Goal: Book appointment/travel/reservation

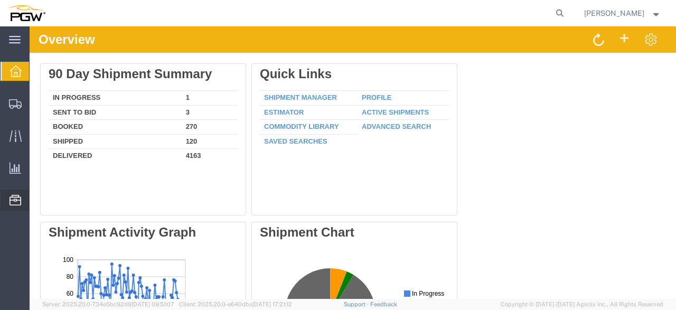
click at [36, 199] on span "Resources" at bounding box center [32, 199] width 7 height 21
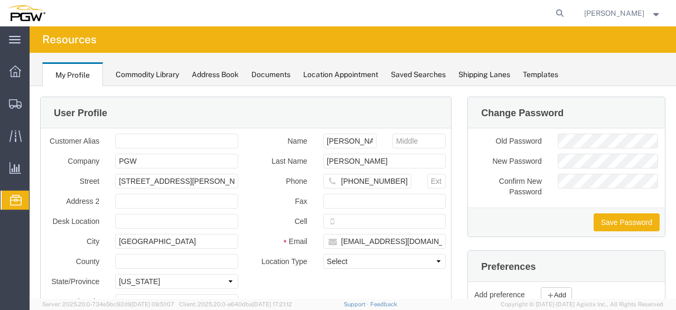
click at [0, 0] on span "Location Appointment" at bounding box center [0, 0] width 0 height 0
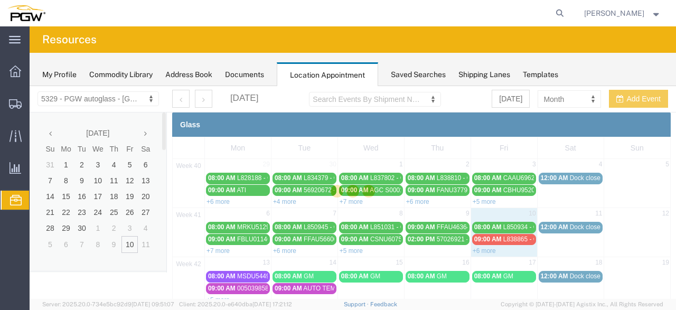
click at [148, 98] on body "Location Scheduling 5329 - PGW autoglass - [GEOGRAPHIC_DATA] 5329 - PGW autogla…" at bounding box center [353, 174] width 646 height 177
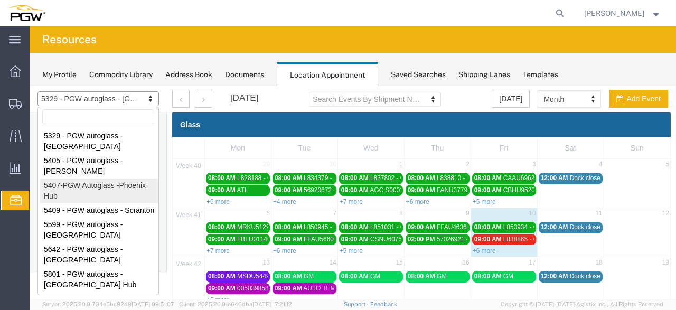
select select "62351"
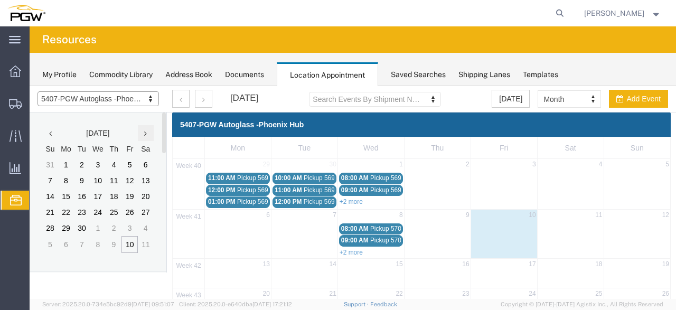
click at [148, 135] on th at bounding box center [146, 133] width 16 height 16
click at [129, 180] on td "10" at bounding box center [130, 181] width 16 height 16
click at [340, 250] on link "+2 more" at bounding box center [350, 252] width 23 height 7
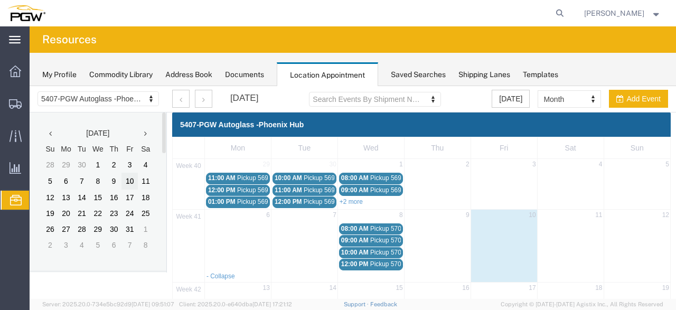
click at [14, 42] on icon at bounding box center [15, 40] width 12 height 8
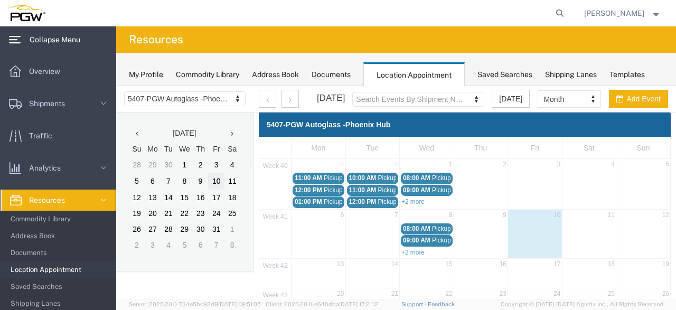
drag, startPoint x: 51, startPoint y: 73, endPoint x: 52, endPoint y: 61, distance: 12.2
click at [51, 72] on span "Overview" at bounding box center [48, 71] width 39 height 21
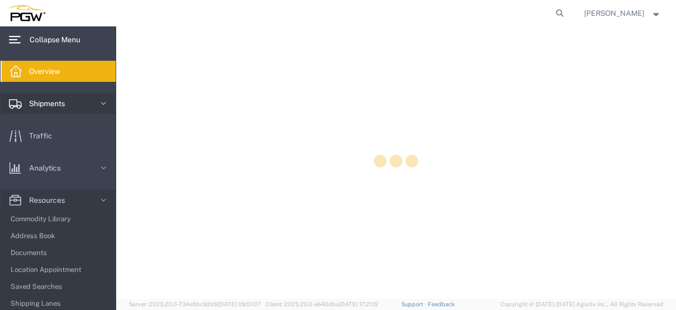
click at [55, 97] on span "Shipments" at bounding box center [50, 103] width 43 height 21
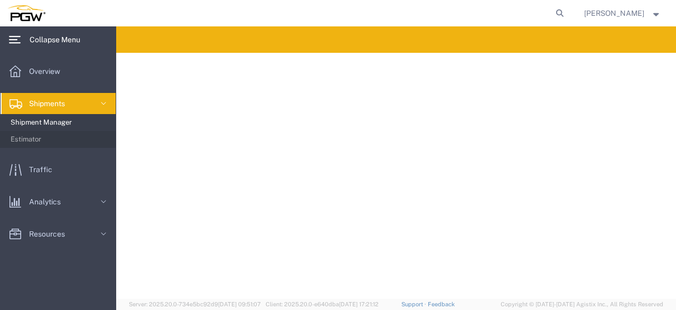
click at [50, 126] on span "Shipment Manager" at bounding box center [60, 122] width 98 height 21
